Goal: Task Accomplishment & Management: Manage account settings

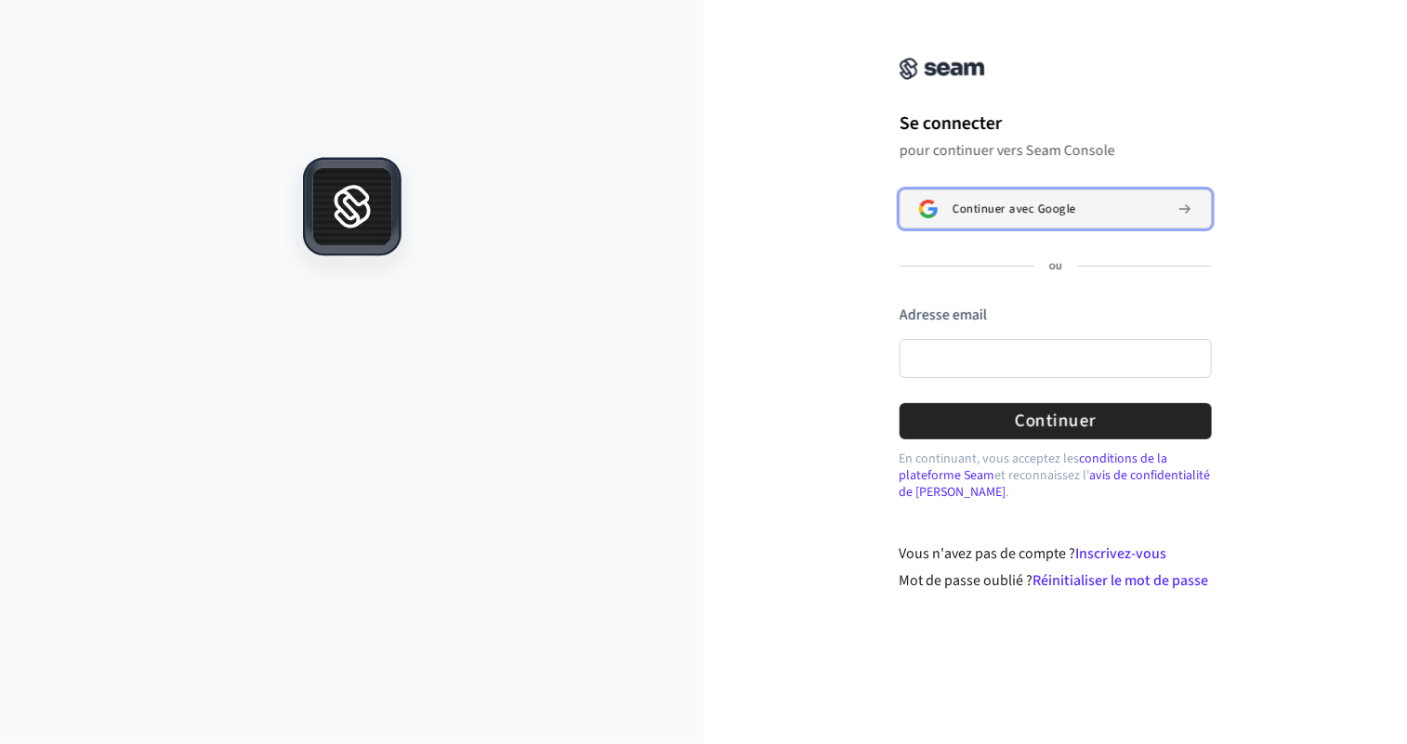
click at [974, 206] on font "Continuer avec Google" at bounding box center [1014, 209] width 124 height 17
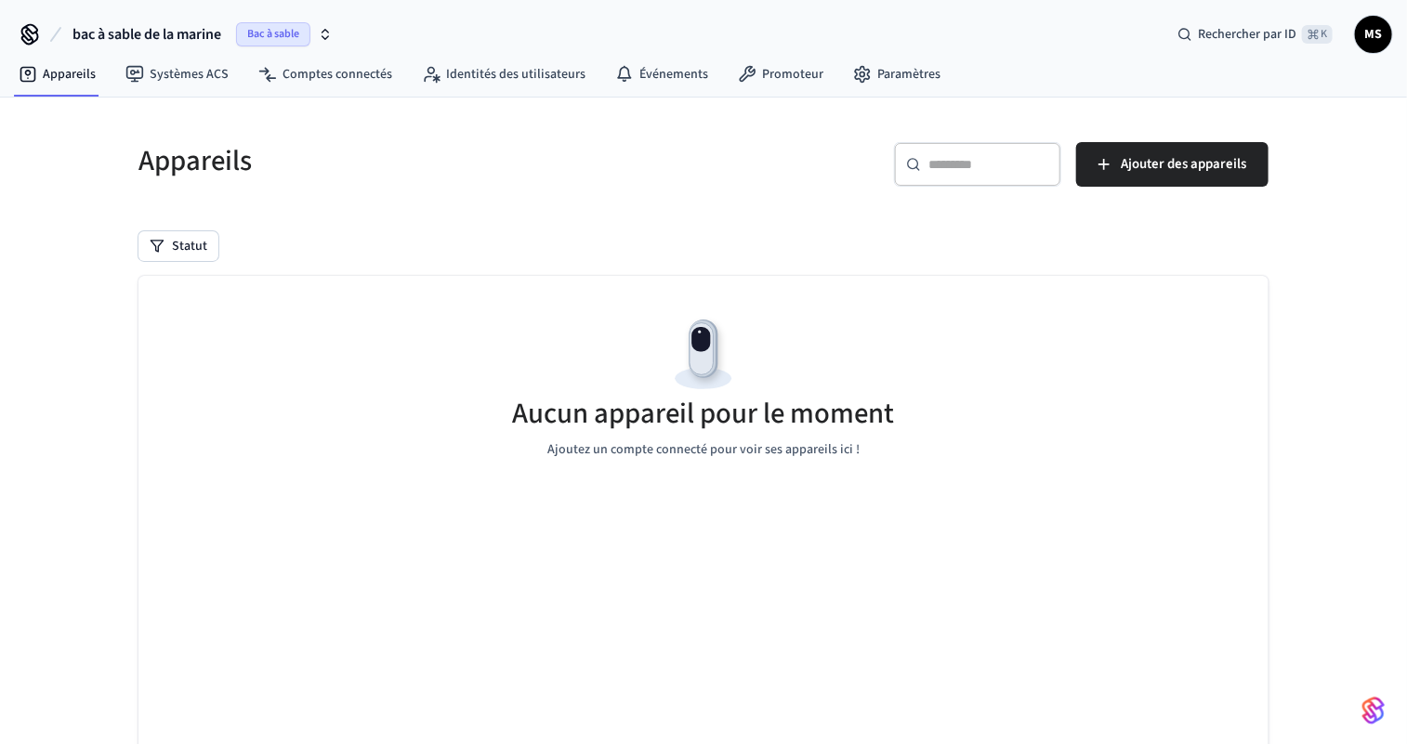
click at [296, 34] on font "Bac à sable" at bounding box center [273, 34] width 52 height 16
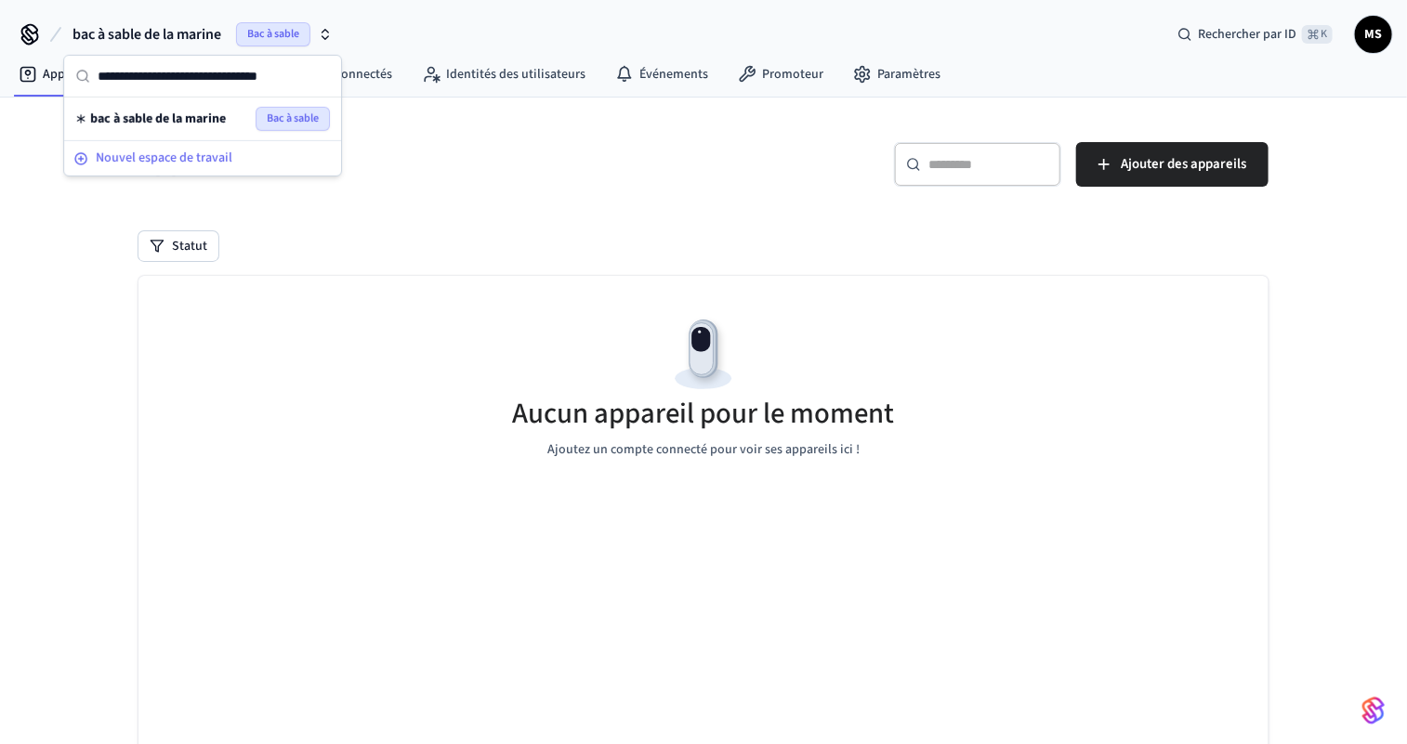
click at [179, 159] on font "Nouvel espace de travail" at bounding box center [164, 158] width 137 height 19
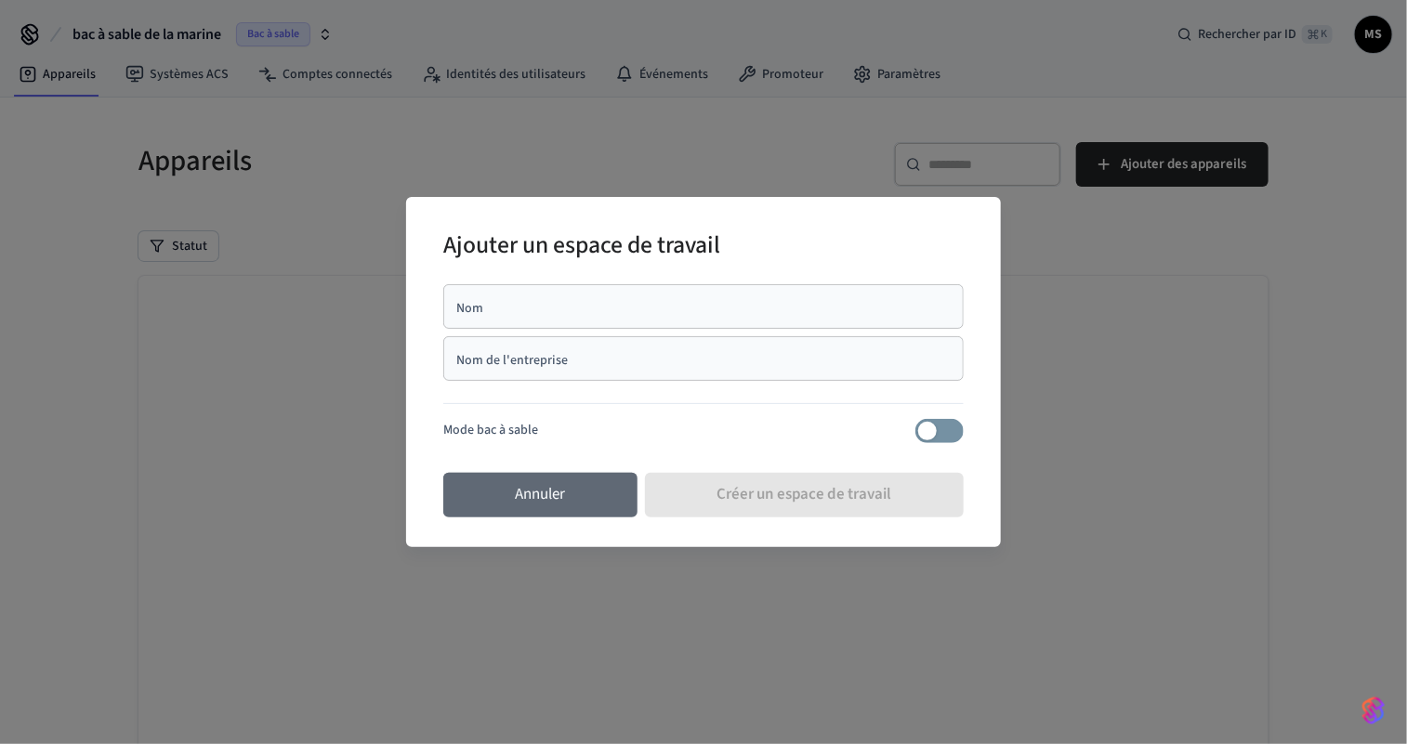
click at [460, 494] on button "Annuler" at bounding box center [540, 495] width 194 height 45
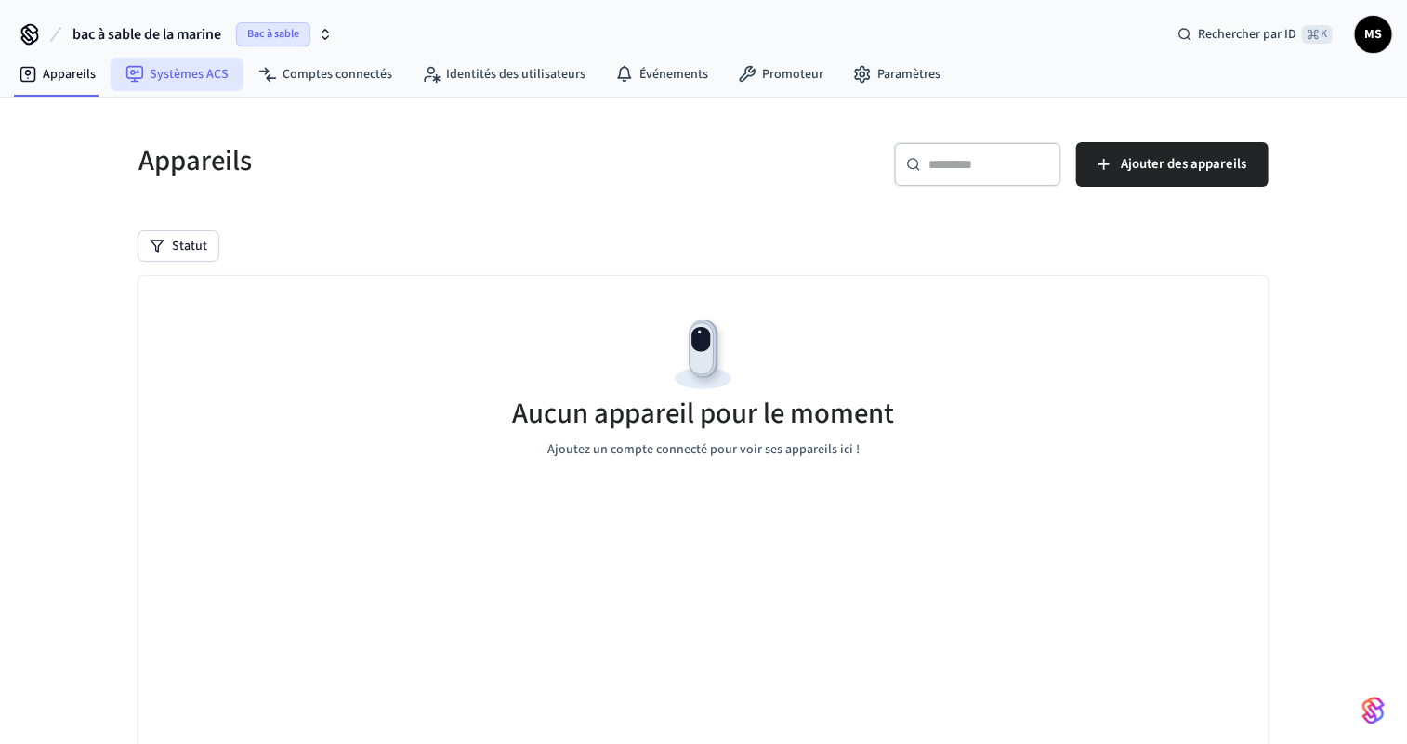
click at [139, 87] on link "Systèmes ACS" at bounding box center [177, 74] width 133 height 33
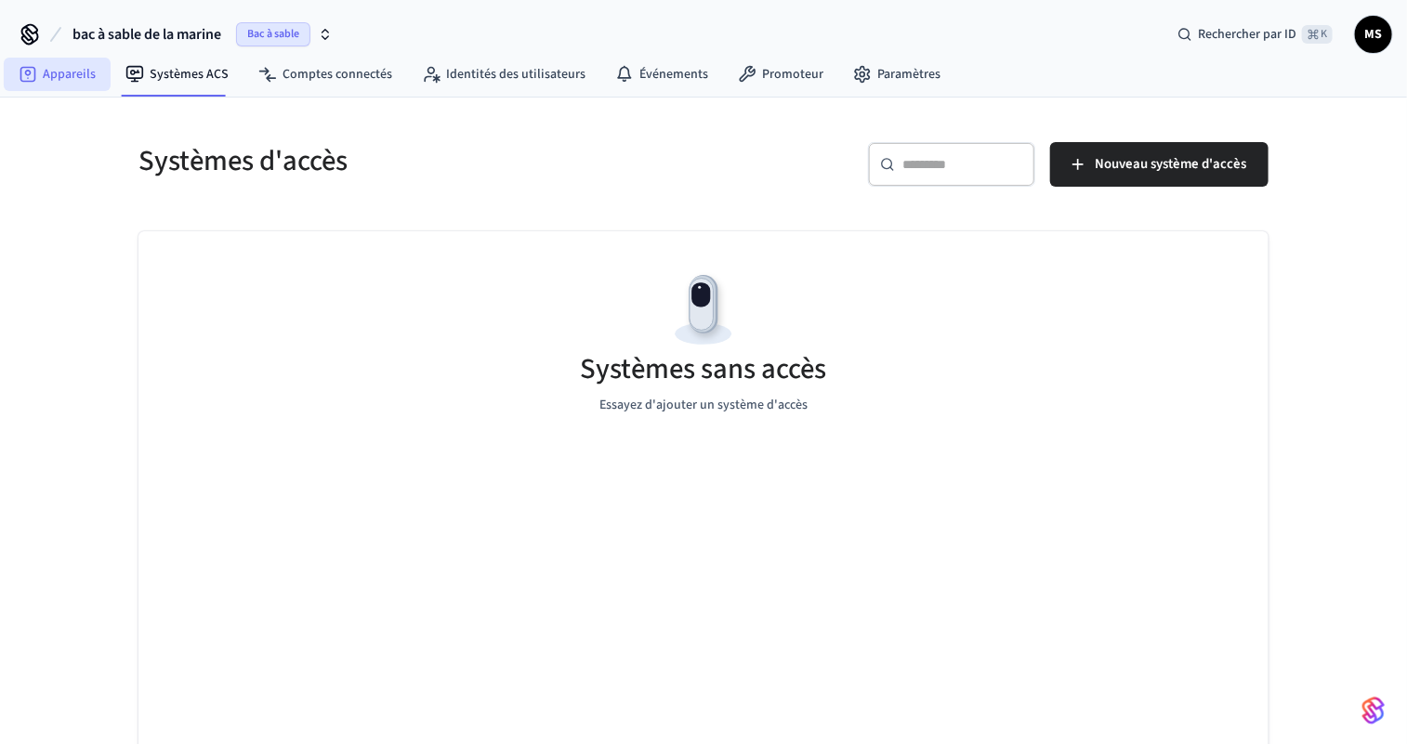
click at [63, 76] on font "Appareils" at bounding box center [69, 74] width 53 height 19
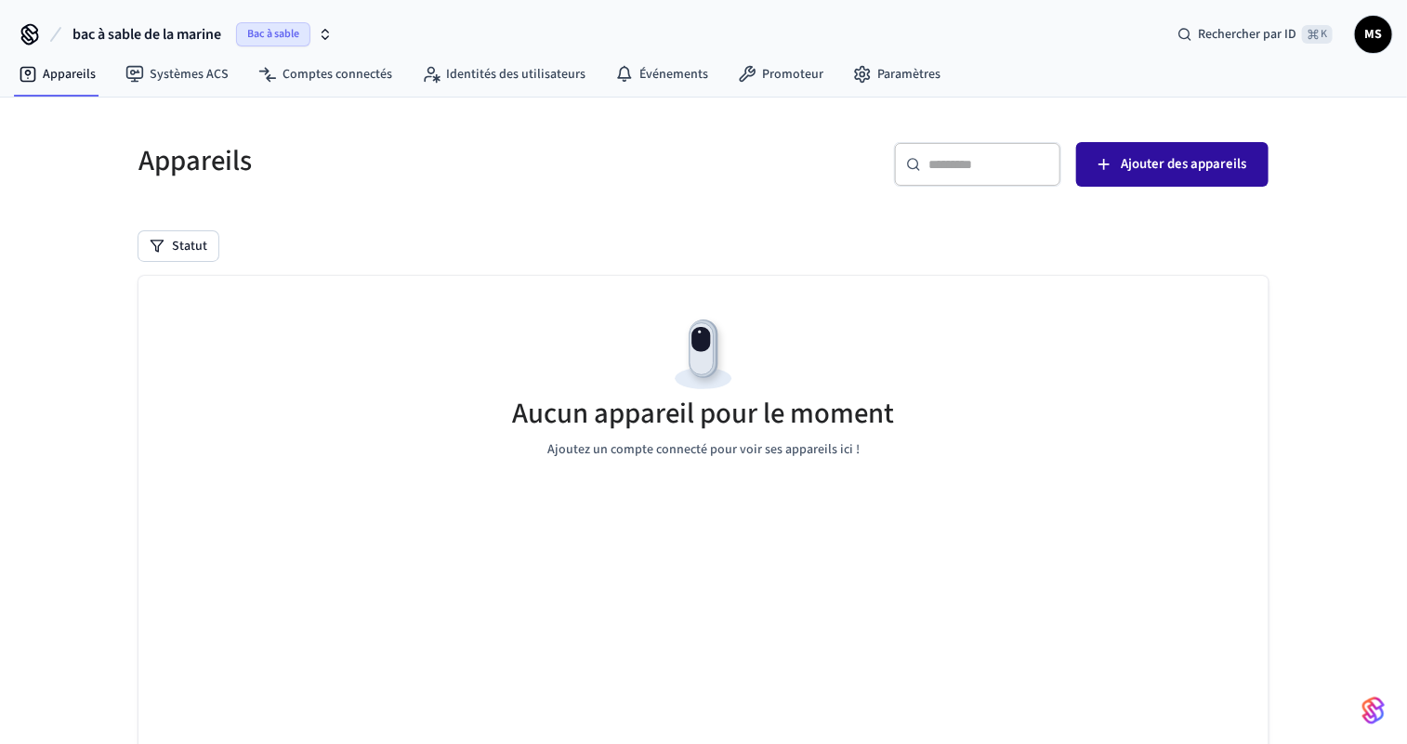
click at [1195, 161] on font "Ajouter des appareils" at bounding box center [1183, 164] width 125 height 20
